Goal: Task Accomplishment & Management: Manage account settings

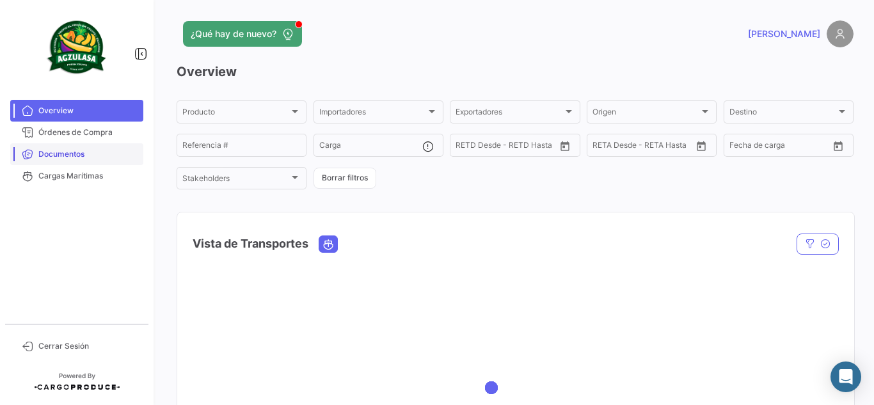
click at [93, 159] on span "Documentos" at bounding box center [88, 154] width 100 height 12
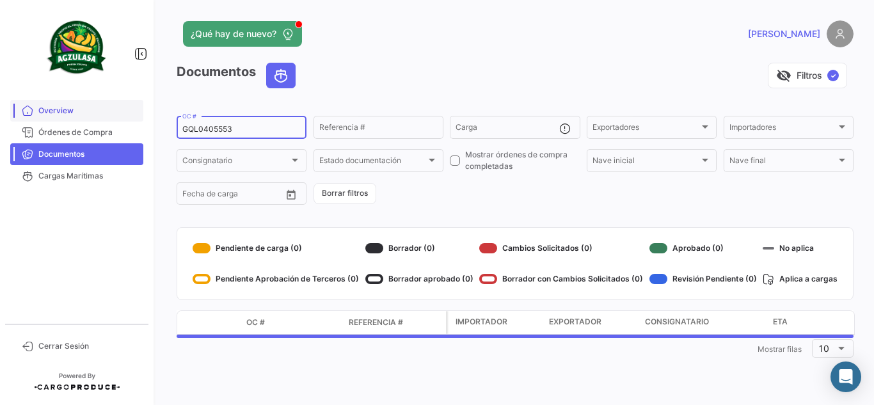
drag, startPoint x: 257, startPoint y: 131, endPoint x: 61, endPoint y: 111, distance: 196.8
click at [61, 111] on mat-sidenav-container "Overview Órdenes de Compra Documentos Cargas Marítimas Cerrar Sesión ¿Qué hay d…" at bounding box center [437, 202] width 874 height 405
paste input "9100"
type input "GQL0409100"
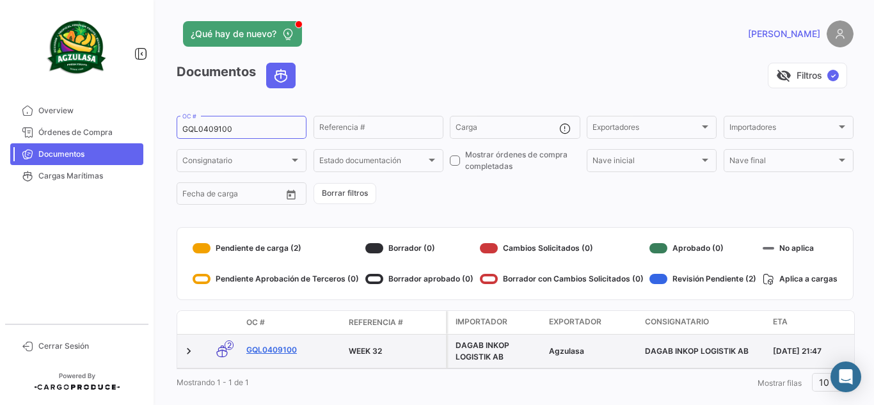
click at [294, 354] on link "GQL0409100" at bounding box center [292, 350] width 92 height 12
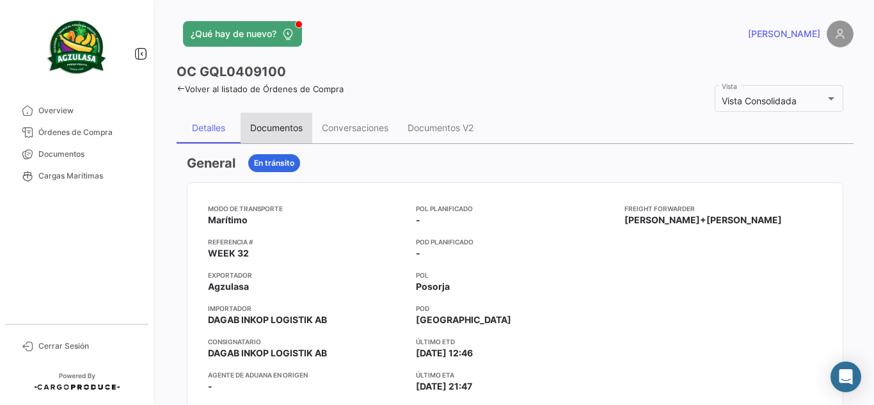
click at [264, 126] on div "Documentos" at bounding box center [276, 127] width 52 height 11
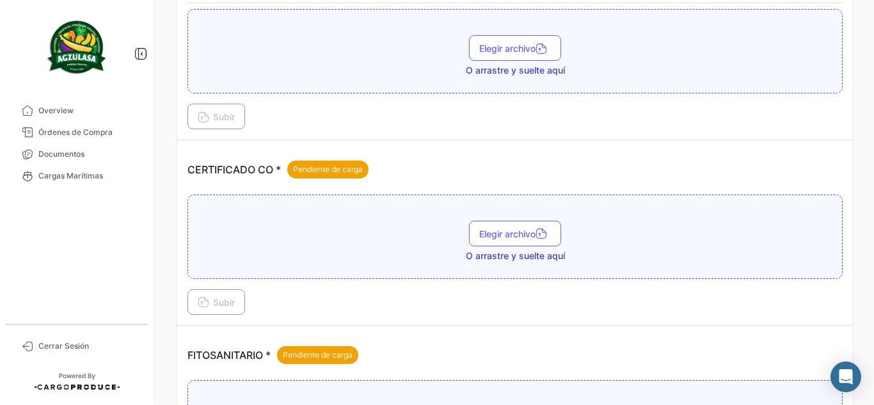
scroll to position [320, 0]
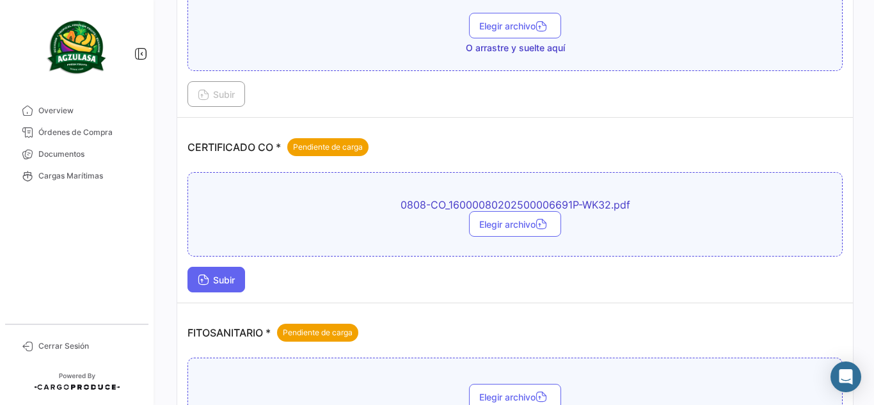
drag, startPoint x: 226, startPoint y: 277, endPoint x: 226, endPoint y: 283, distance: 6.4
click at [226, 283] on span "Subir" at bounding box center [216, 279] width 37 height 11
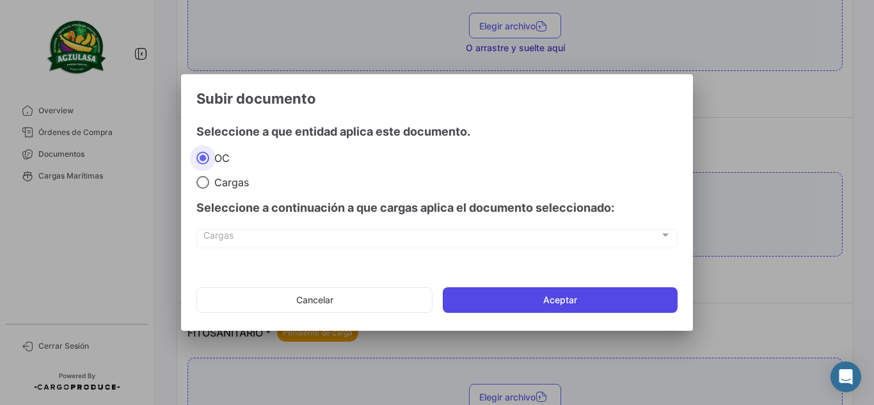
click at [475, 301] on button "Aceptar" at bounding box center [560, 300] width 235 height 26
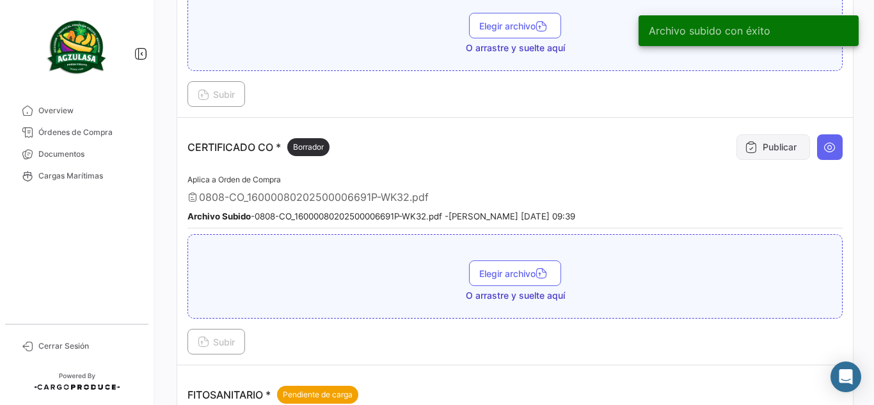
click at [753, 152] on button "Publicar" at bounding box center [773, 147] width 74 height 26
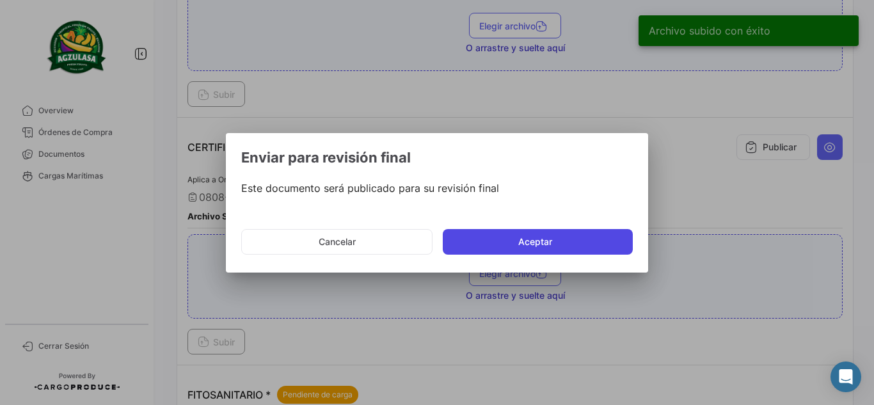
click at [569, 240] on button "Aceptar" at bounding box center [538, 242] width 190 height 26
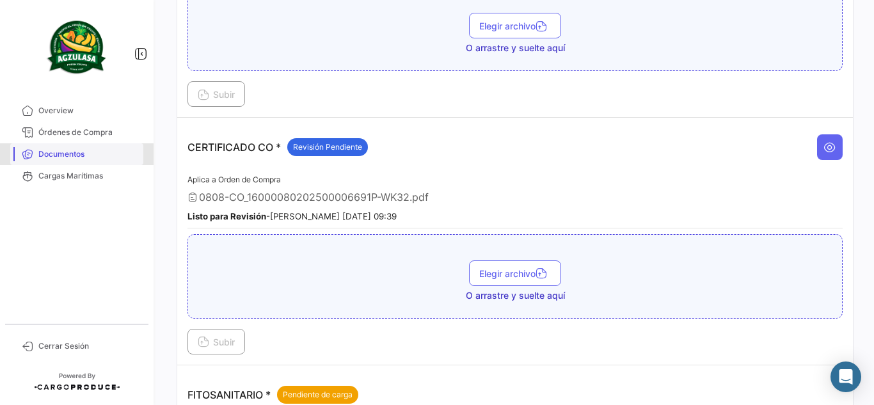
click at [86, 157] on span "Documentos" at bounding box center [88, 154] width 100 height 12
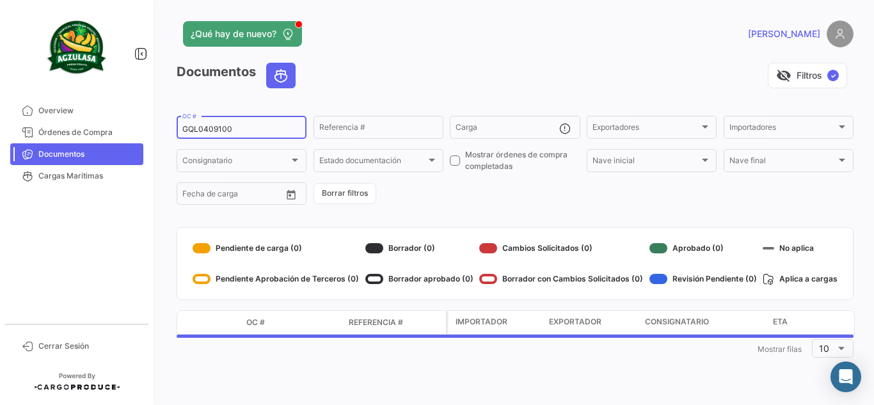
drag, startPoint x: 262, startPoint y: 127, endPoint x: 1, endPoint y: 92, distance: 262.7
click at [1, 92] on mat-sidenav-container "Overview Órdenes de Compra Documentos Cargas Marítimas Cerrar Sesión ¿Qué hay d…" at bounding box center [437, 202] width 874 height 405
paste input "241"
type input "GQL0409241"
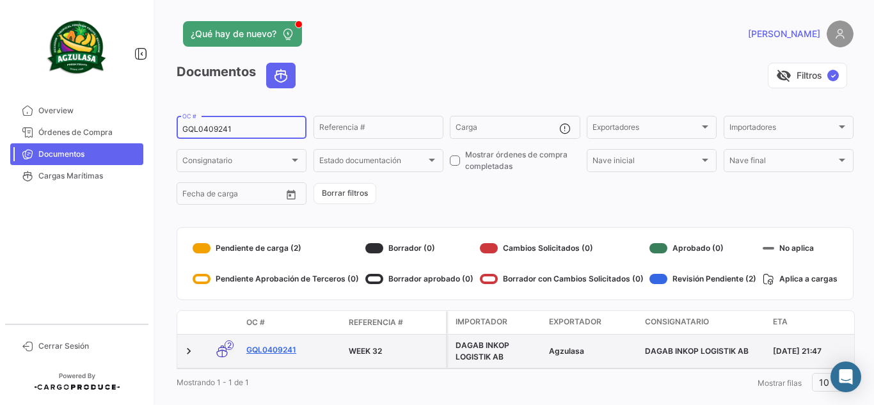
click at [283, 350] on link "GQL0409241" at bounding box center [292, 350] width 92 height 12
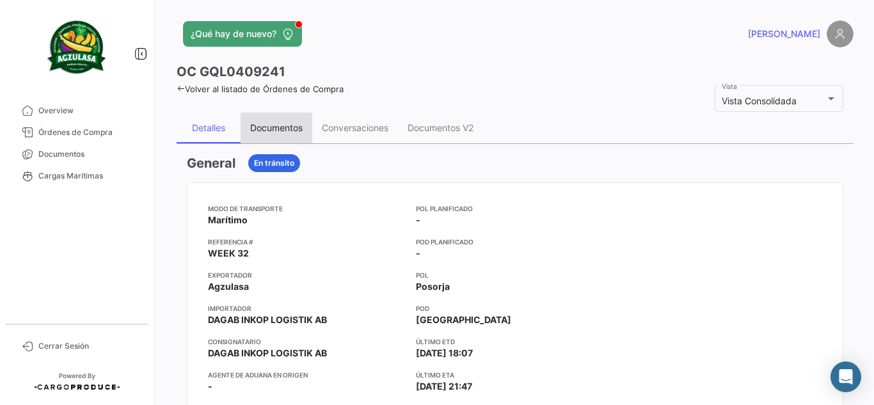
click at [275, 121] on div "Documentos" at bounding box center [277, 128] width 72 height 31
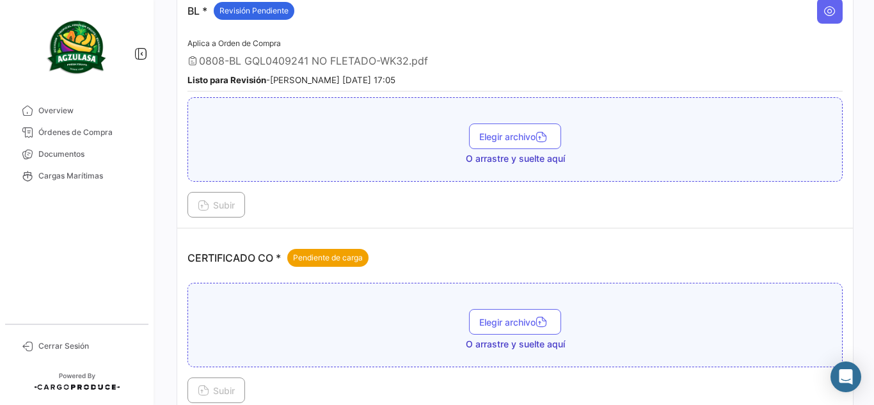
scroll to position [320, 0]
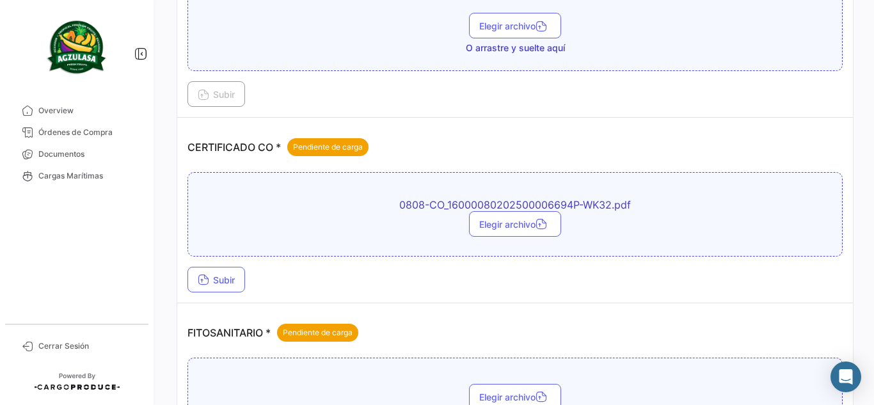
click at [193, 294] on td "CERTIFICADO CO * Pendiente de carga 0808-CO_16000080202500006694P-WK32.pdf Eleg…" at bounding box center [515, 211] width 676 height 186
click at [216, 270] on button "Subir" at bounding box center [216, 280] width 58 height 26
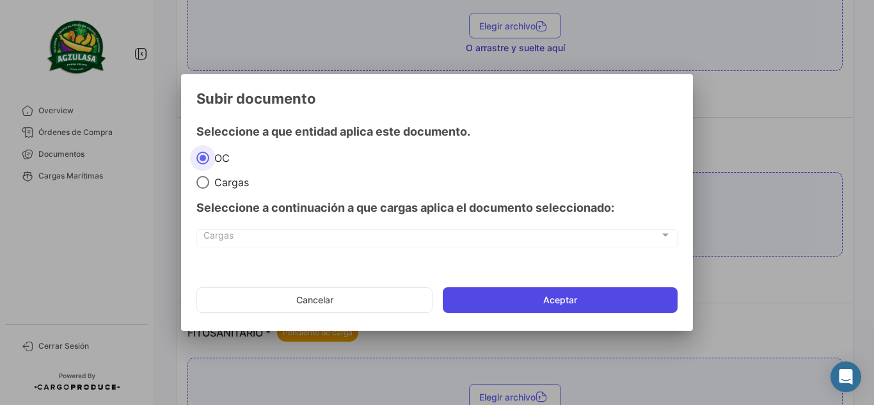
click at [488, 303] on button "Aceptar" at bounding box center [560, 300] width 235 height 26
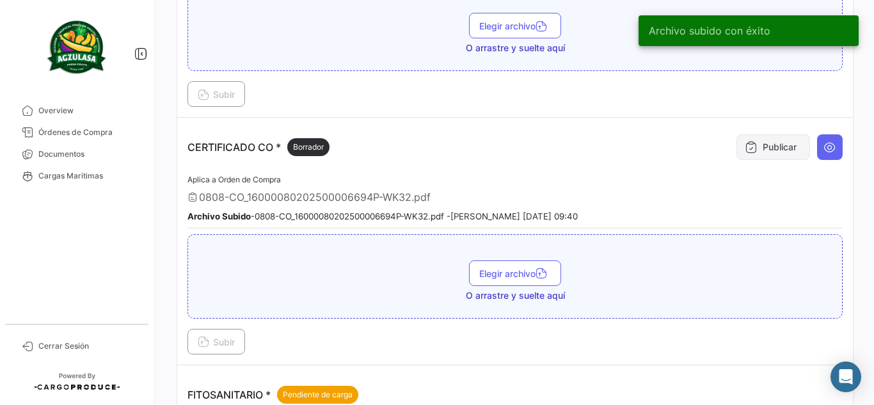
click at [784, 152] on button "Publicar" at bounding box center [773, 147] width 74 height 26
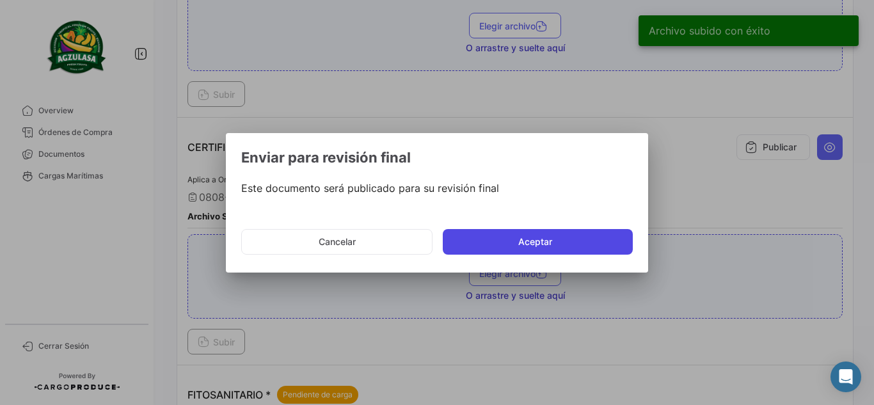
click at [545, 246] on button "Aceptar" at bounding box center [538, 242] width 190 height 26
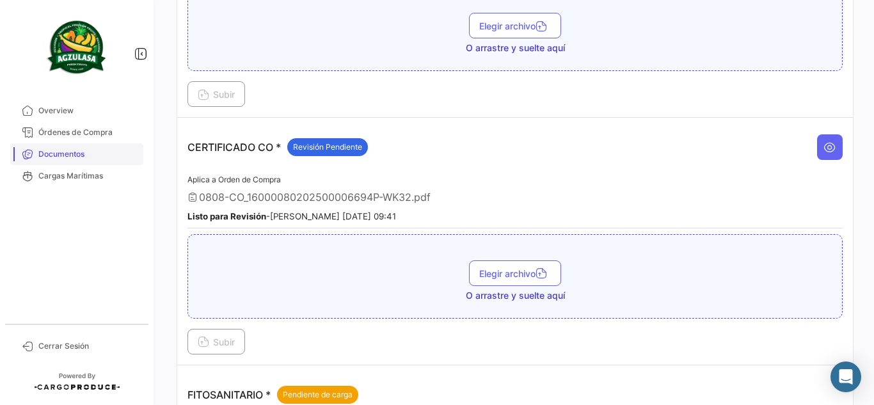
click at [59, 157] on span "Documentos" at bounding box center [88, 154] width 100 height 12
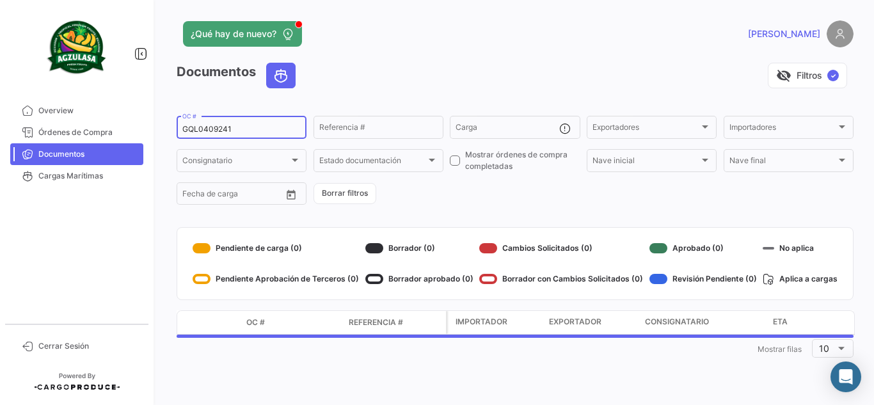
drag, startPoint x: 244, startPoint y: 124, endPoint x: 213, endPoint y: 129, distance: 31.0
click at [213, 129] on div "GQL0409241 OC #" at bounding box center [241, 126] width 118 height 25
drag, startPoint x: 225, startPoint y: 131, endPoint x: 131, endPoint y: 112, distance: 95.2
click at [147, 117] on mat-sidenav-container "Overview Órdenes de Compra Documentos Cargas Marítimas Cerrar Sesión ¿Qué hay d…" at bounding box center [437, 202] width 874 height 405
paste input "UNIECPBO25290102"
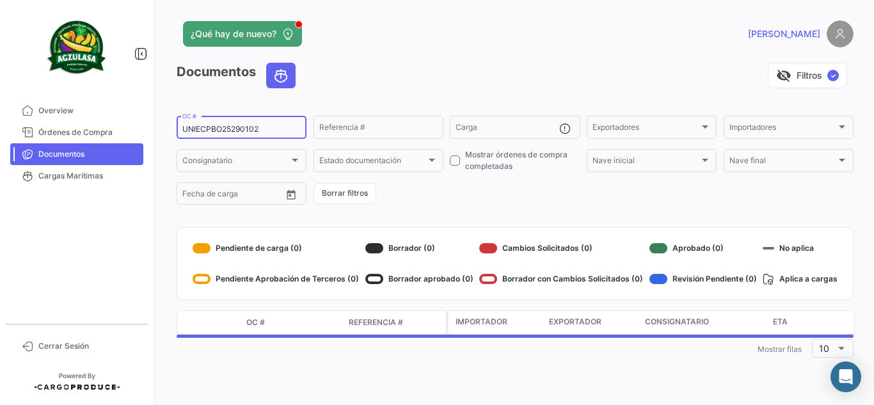
type input "UNIECPBO25290102"
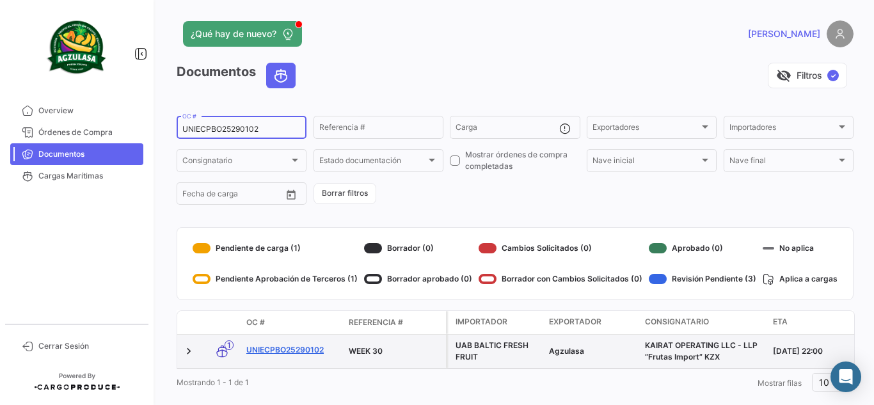
click at [313, 345] on link "UNIECPBO25290102" at bounding box center [292, 350] width 92 height 12
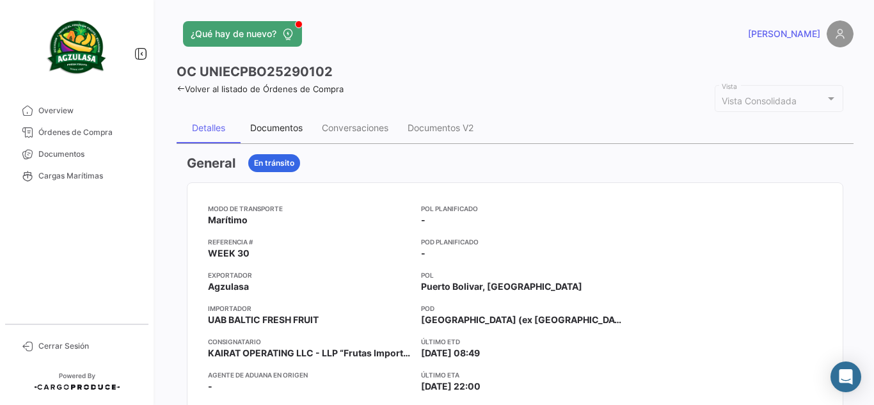
click at [291, 131] on div "Documentos" at bounding box center [276, 127] width 52 height 11
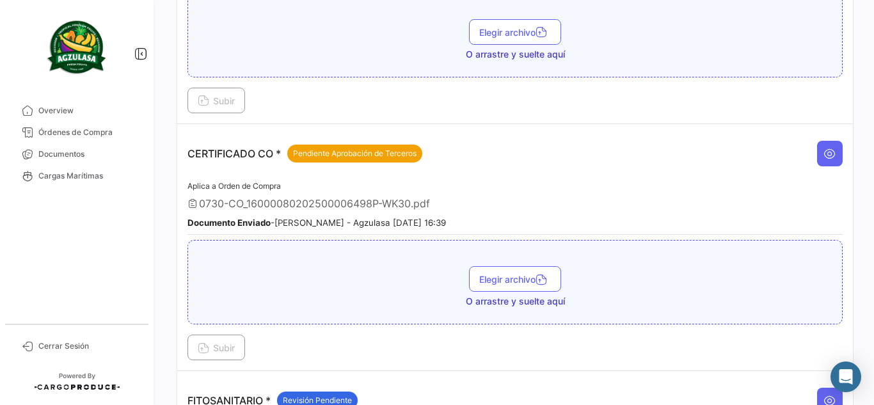
scroll to position [384, 0]
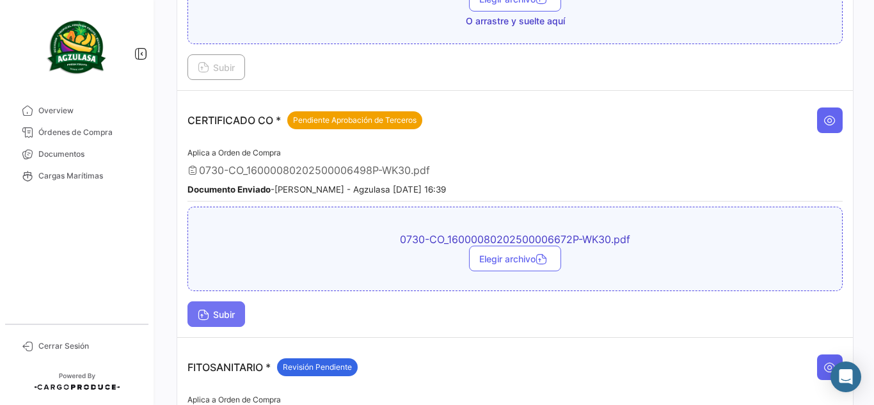
click at [202, 310] on icon at bounding box center [204, 316] width 12 height 12
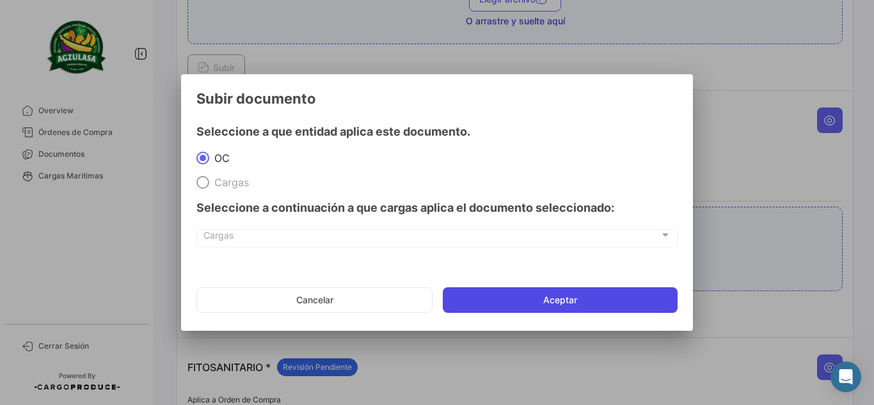
click at [537, 294] on button "Aceptar" at bounding box center [560, 300] width 235 height 26
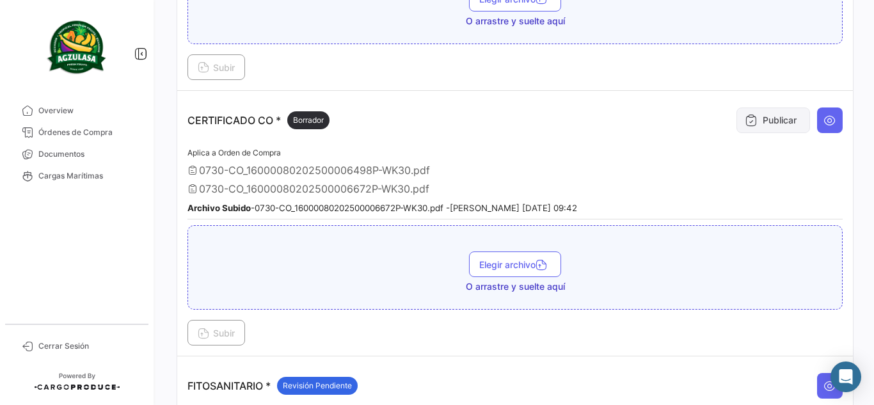
click at [752, 125] on button "Publicar" at bounding box center [773, 120] width 74 height 26
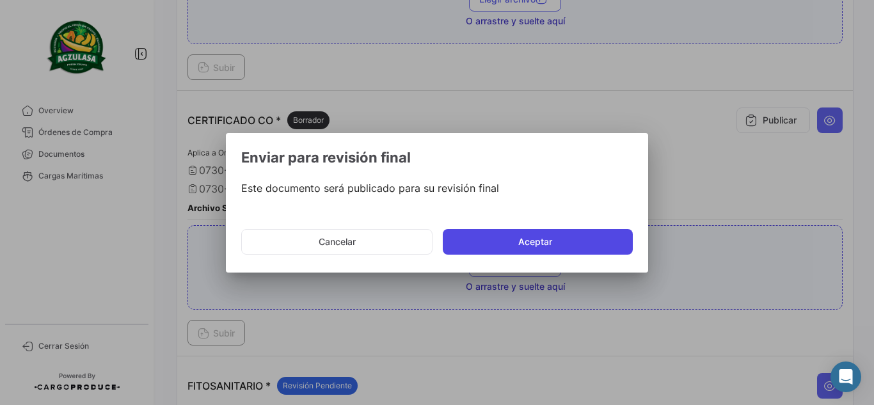
click at [515, 232] on button "Aceptar" at bounding box center [538, 242] width 190 height 26
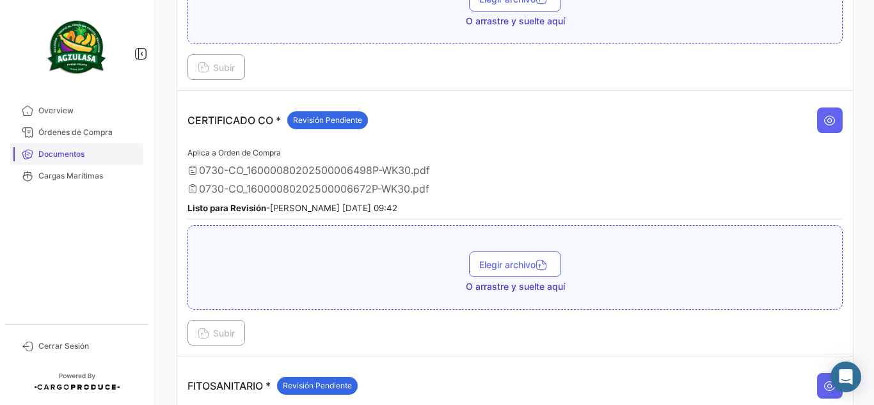
click at [65, 152] on span "Documentos" at bounding box center [88, 154] width 100 height 12
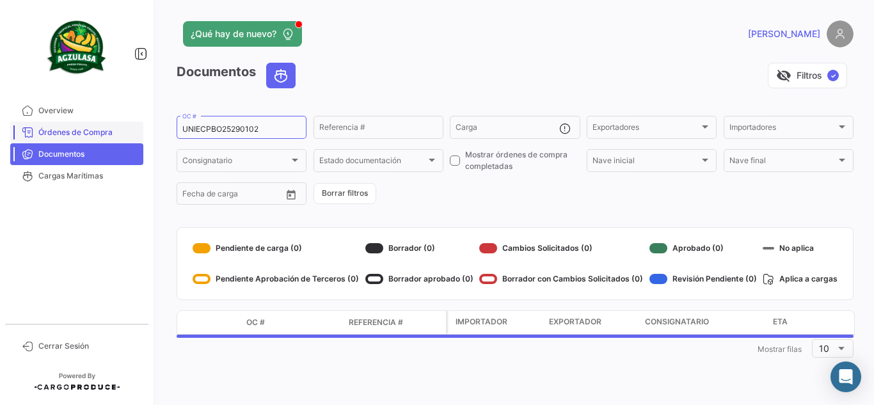
drag, startPoint x: 273, startPoint y: 135, endPoint x: 46, endPoint y: 132, distance: 226.5
click at [47, 131] on mat-sidenav-container "Overview Órdenes de Compra Documentos Cargas Marítimas Cerrar Sesión ¿Qué hay d…" at bounding box center [437, 202] width 874 height 405
click at [281, 130] on input "UNIECPBO25290102" at bounding box center [241, 129] width 118 height 9
drag, startPoint x: 281, startPoint y: 130, endPoint x: 0, endPoint y: 116, distance: 281.2
click at [0, 116] on mat-sidenav-container "Overview Órdenes de Compra Documentos Cargas Marítimas Cerrar Sesión ¿Qué hay d…" at bounding box center [437, 202] width 874 height 405
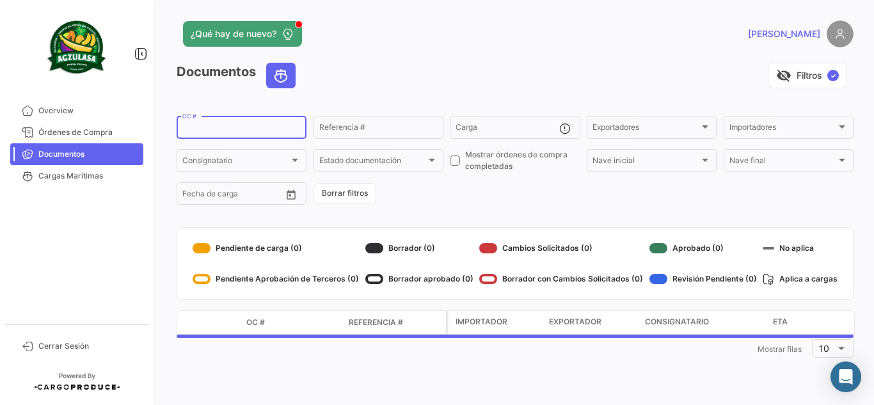
click at [445, 58] on app-header "¿Qué hay de nuevo? [PERSON_NAME]" at bounding box center [515, 41] width 677 height 42
